Goal: Communication & Community: Answer question/provide support

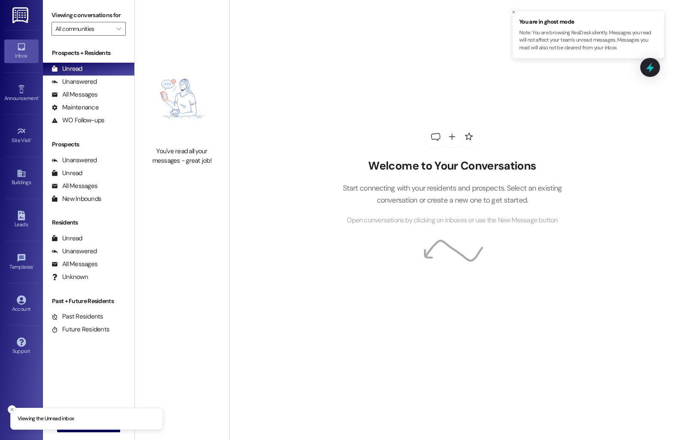
click at [10, 410] on icon "Close toast" at bounding box center [11, 409] width 5 height 5
click at [66, 427] on icon "" at bounding box center [69, 425] width 6 height 7
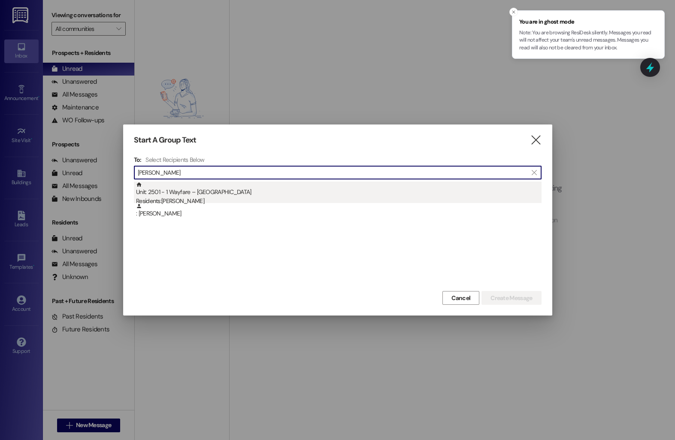
type input "[PERSON_NAME]"
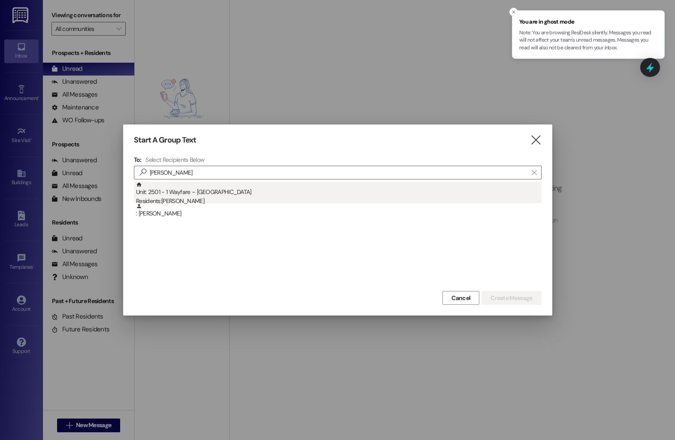
click at [228, 196] on div "Unit: 2501 - 1 Wayfare – [GEOGRAPHIC_DATA] Residents: [PERSON_NAME]" at bounding box center [339, 194] width 406 height 24
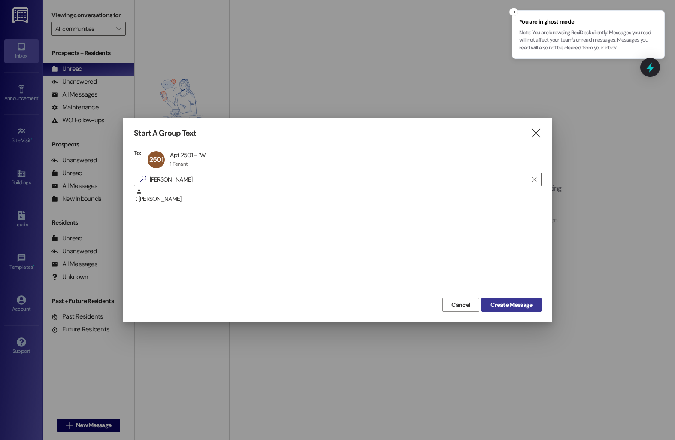
click at [508, 308] on span "Create Message" at bounding box center [512, 304] width 42 height 9
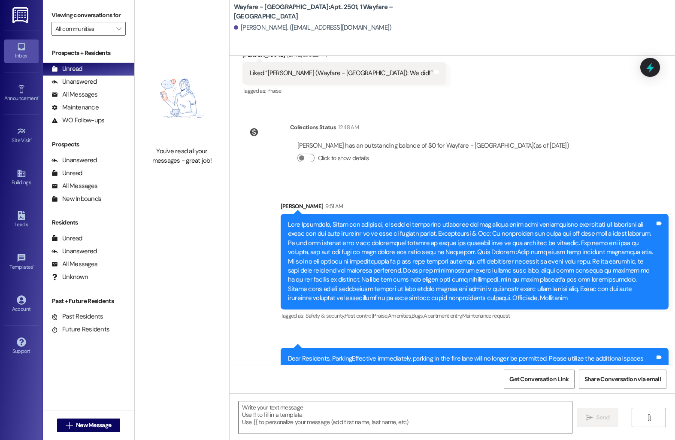
scroll to position [9307, 0]
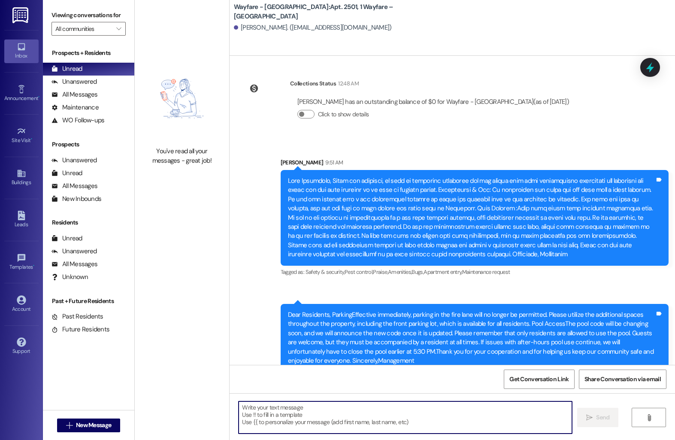
click at [267, 416] on textarea at bounding box center [406, 417] width 334 height 32
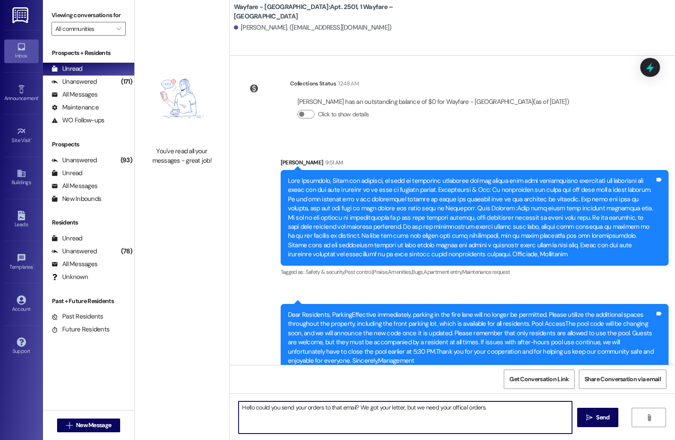
click at [457, 406] on textarea "Hello could you send your orders to that email? We got your letter, but we need…" at bounding box center [406, 417] width 334 height 32
type textarea "Hello could you send your orders to that email? We got your letter, but we need…"
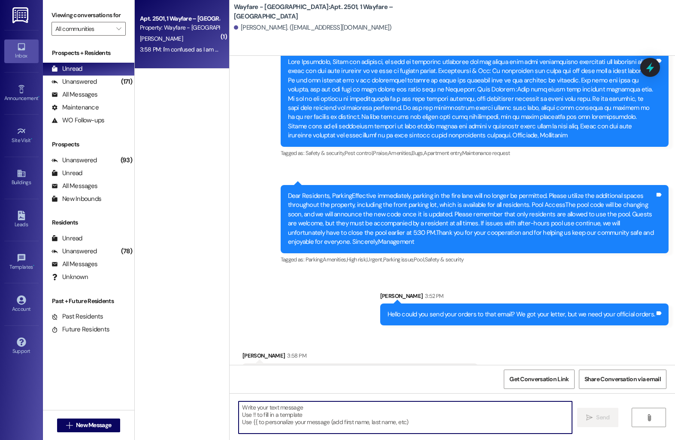
scroll to position [9426, 0]
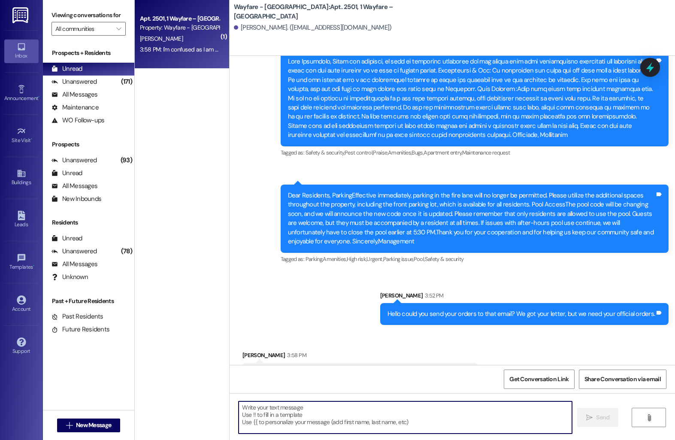
click at [292, 422] on textarea at bounding box center [406, 417] width 334 height 32
click at [341, 417] on textarea at bounding box center [406, 417] width 334 height 32
click at [352, 408] on textarea "You will need to supply your orders to avoid ealry termination fees" at bounding box center [406, 417] width 334 height 32
click at [404, 405] on textarea "You will need to supply your orders to avoid early termination fees" at bounding box center [406, 417] width 334 height 32
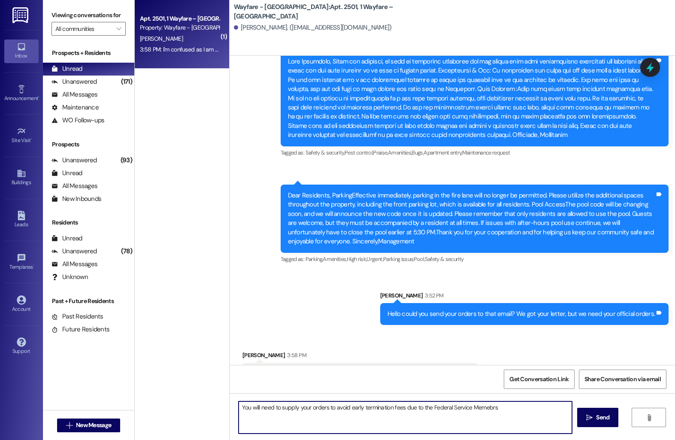
click at [486, 408] on textarea "You will need to supply your orders to avoid early termination fees due to the …" at bounding box center [406, 417] width 334 height 32
type textarea "You will need to supply your orders to avoid early termination fees due to the …"
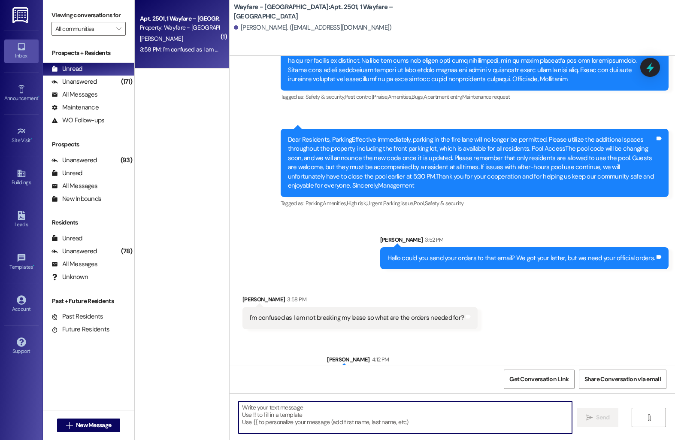
scroll to position [9486, 0]
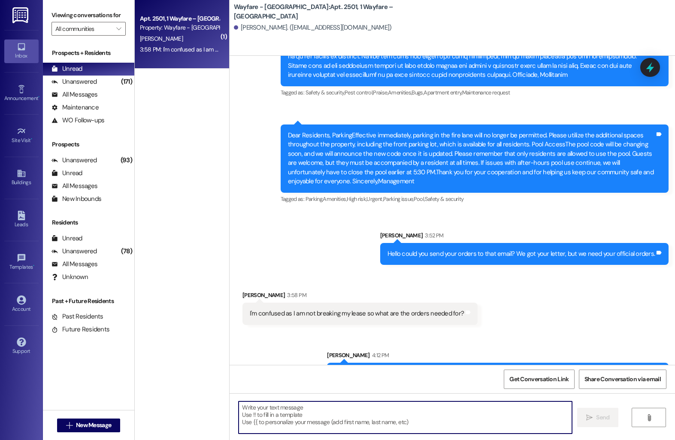
drag, startPoint x: 486, startPoint y: 408, endPoint x: 396, endPoint y: 23, distance: 395.3
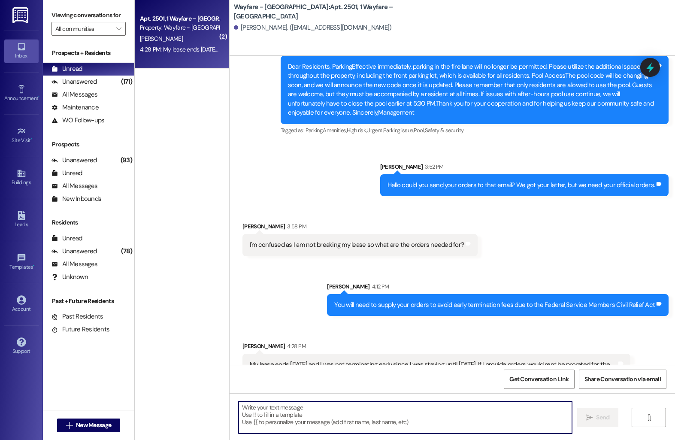
scroll to position [9555, 0]
